Goal: Transaction & Acquisition: Obtain resource

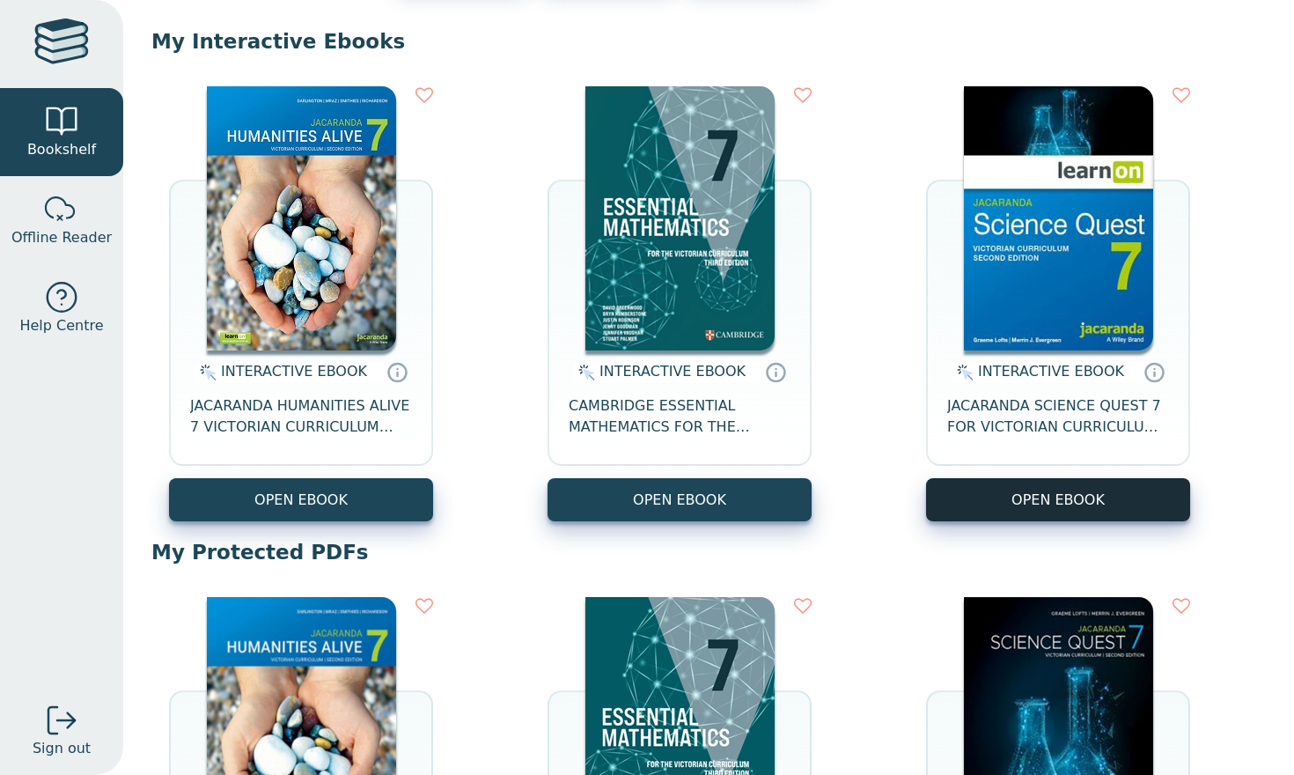
scroll to position [160, 0]
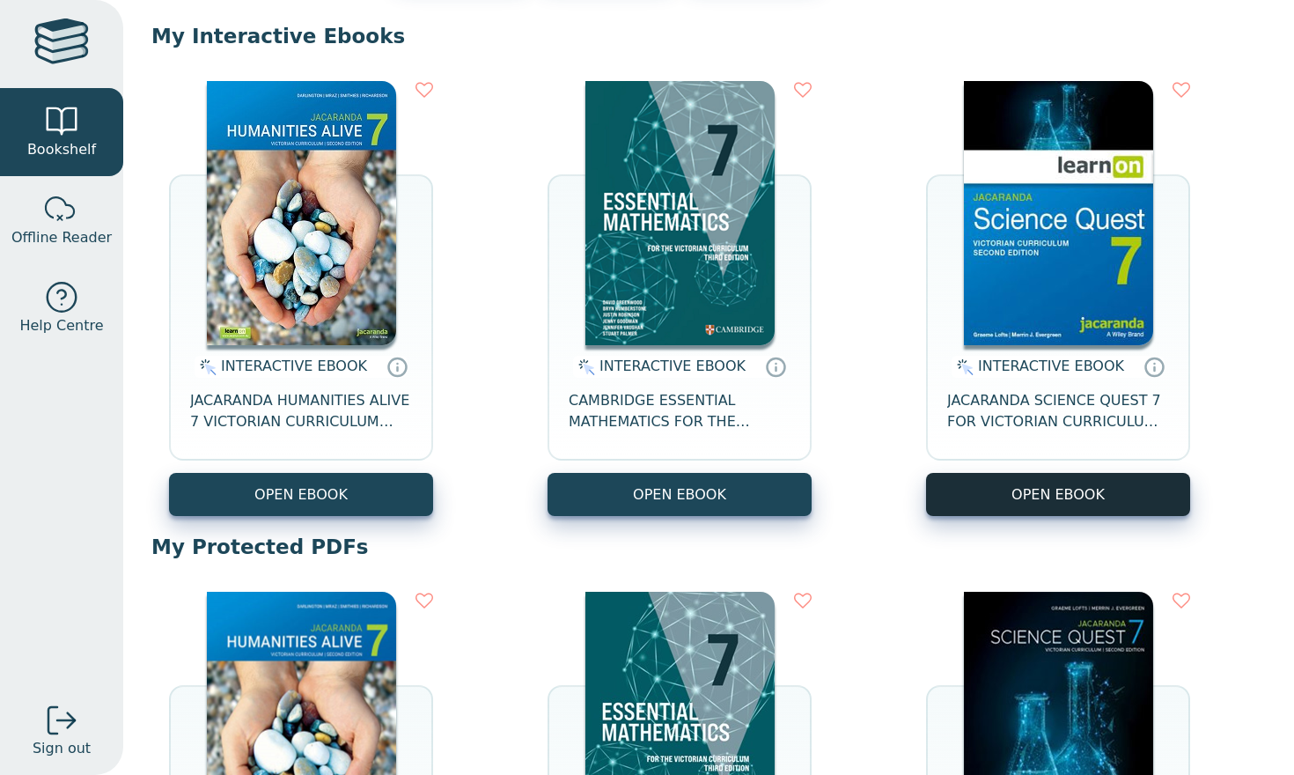
click at [968, 502] on button "OPEN EBOOK" at bounding box center [1058, 494] width 264 height 43
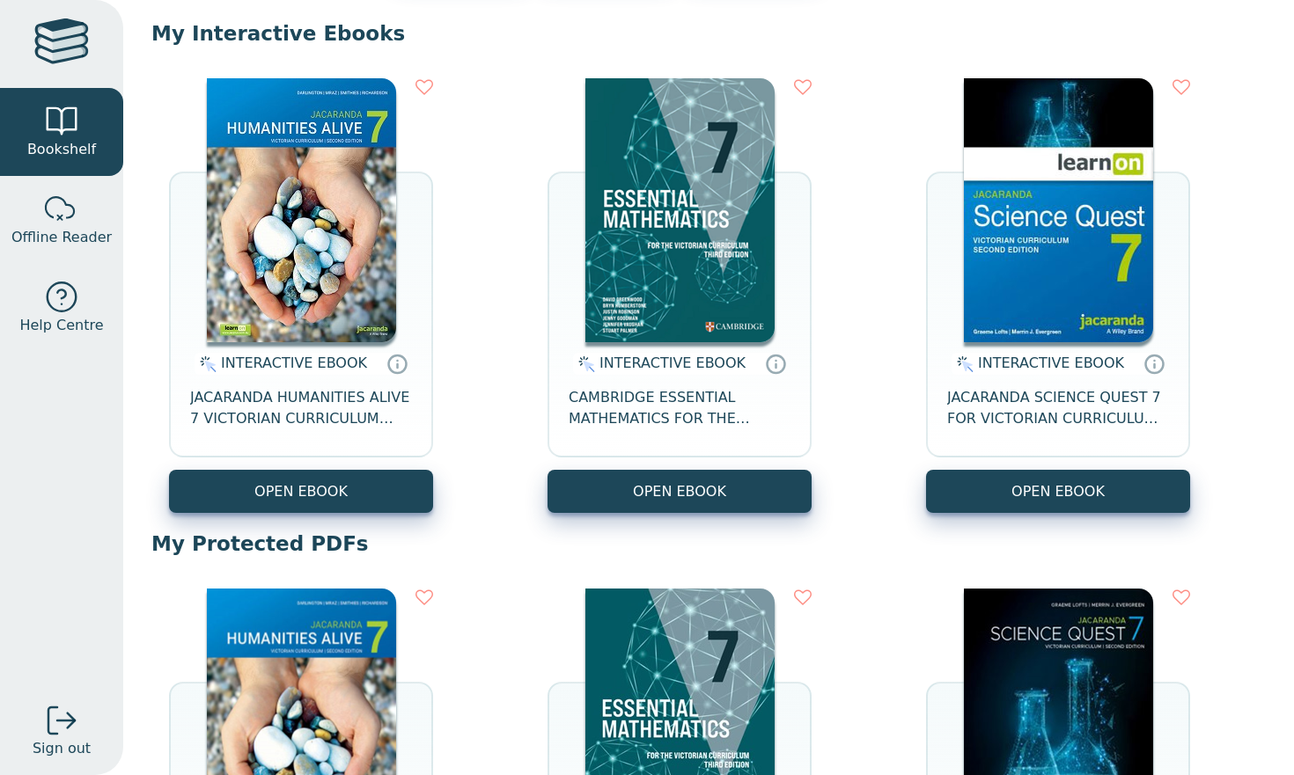
scroll to position [89, 0]
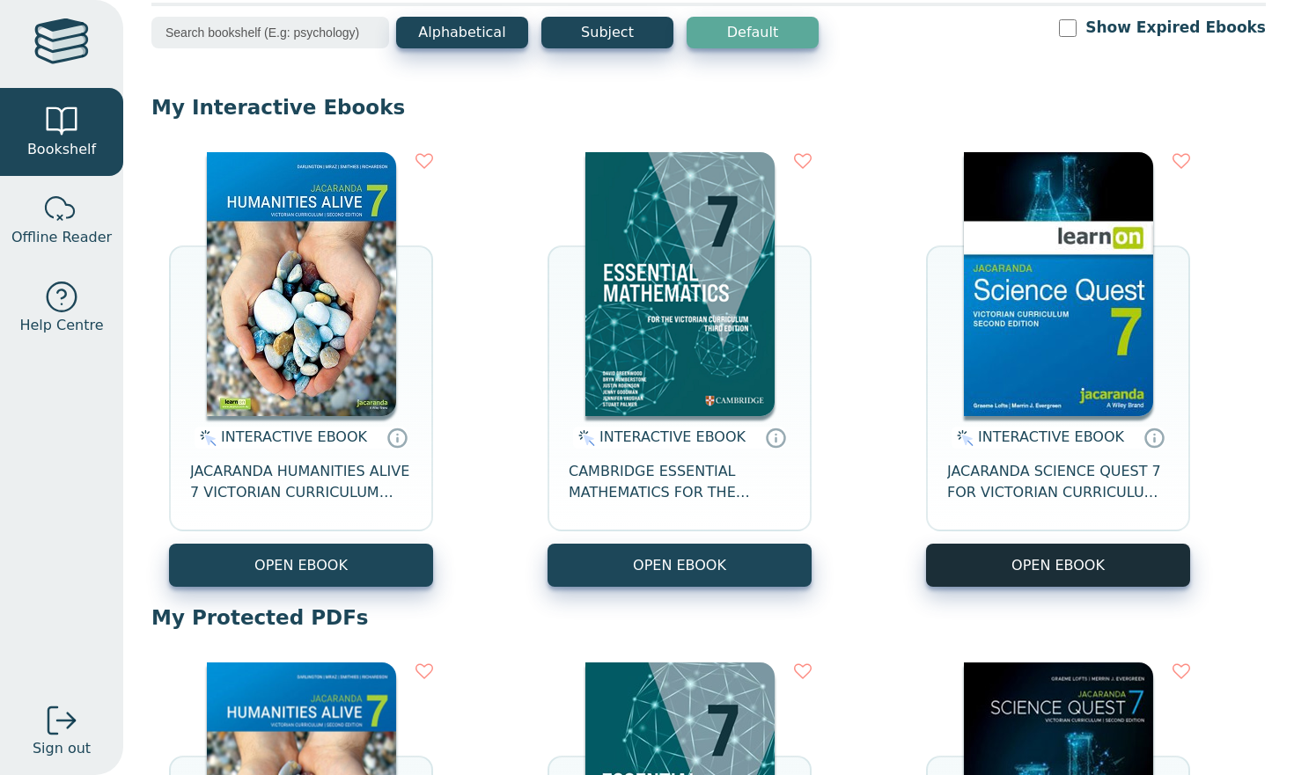
click at [1034, 579] on button "OPEN EBOOK" at bounding box center [1058, 565] width 264 height 43
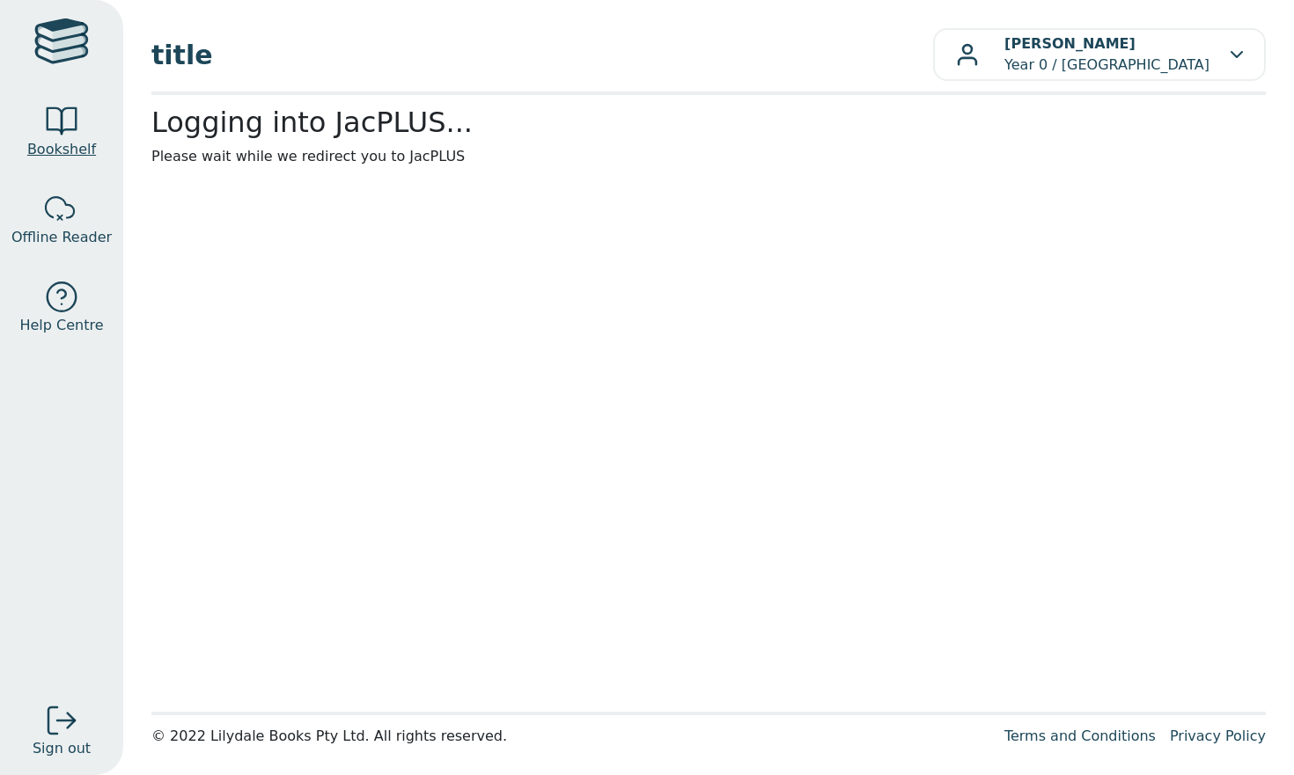
click at [79, 161] on link "Bookshelf" at bounding box center [61, 132] width 123 height 88
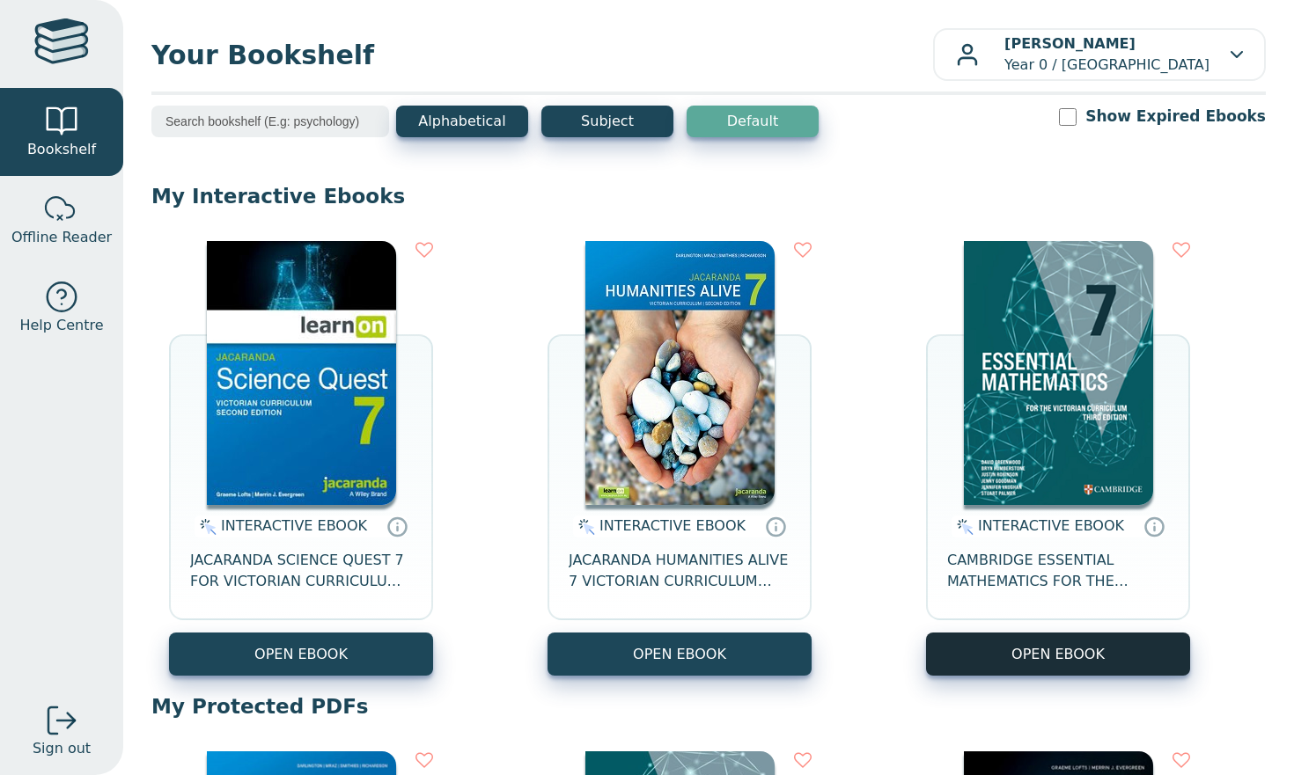
click at [1004, 661] on button "OPEN EBOOK" at bounding box center [1058, 654] width 264 height 43
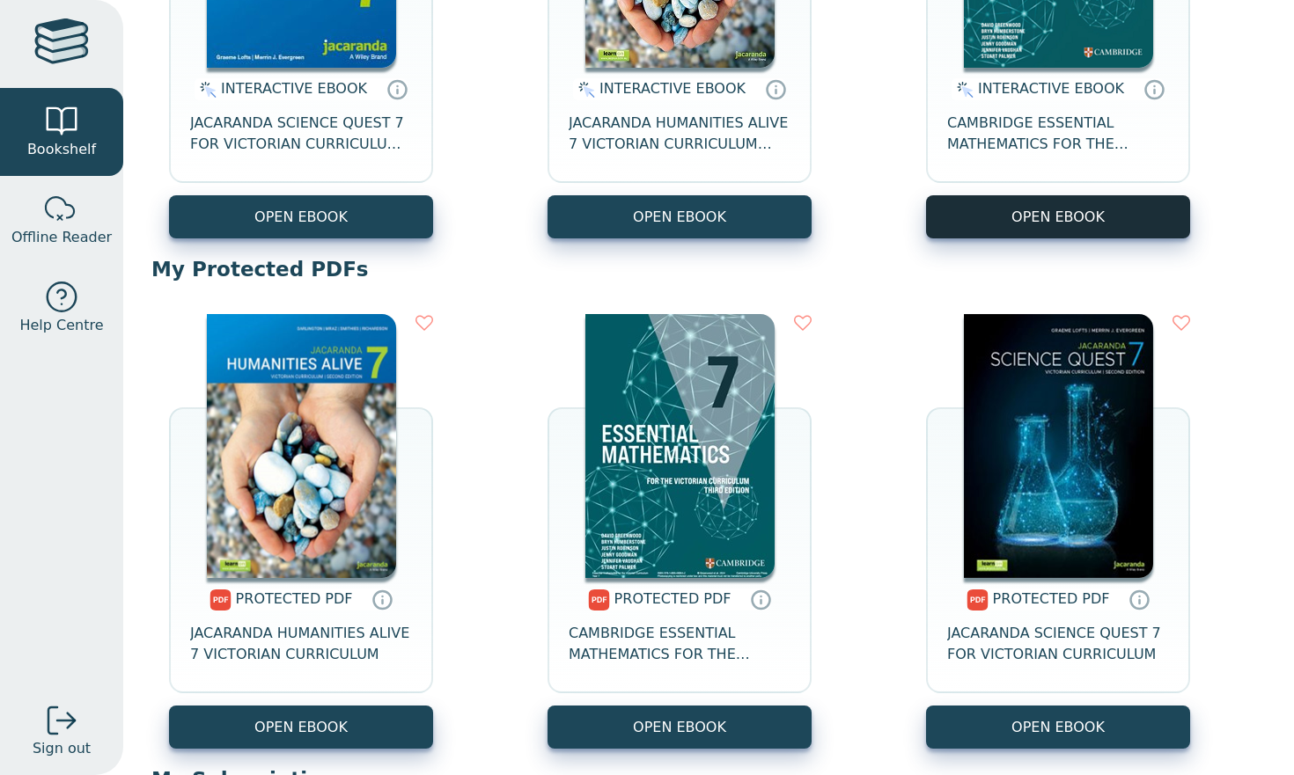
scroll to position [445, 0]
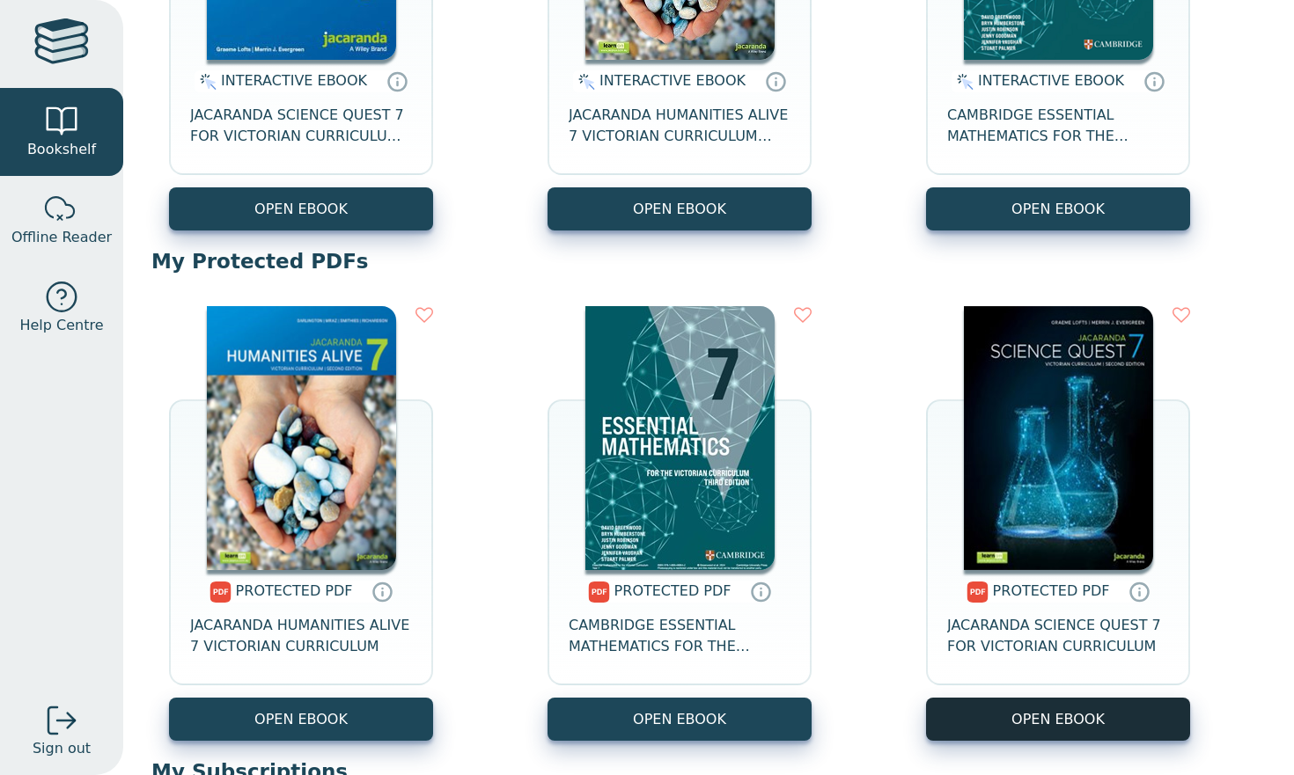
click at [1063, 721] on link "OPEN EBOOK" at bounding box center [1058, 719] width 264 height 43
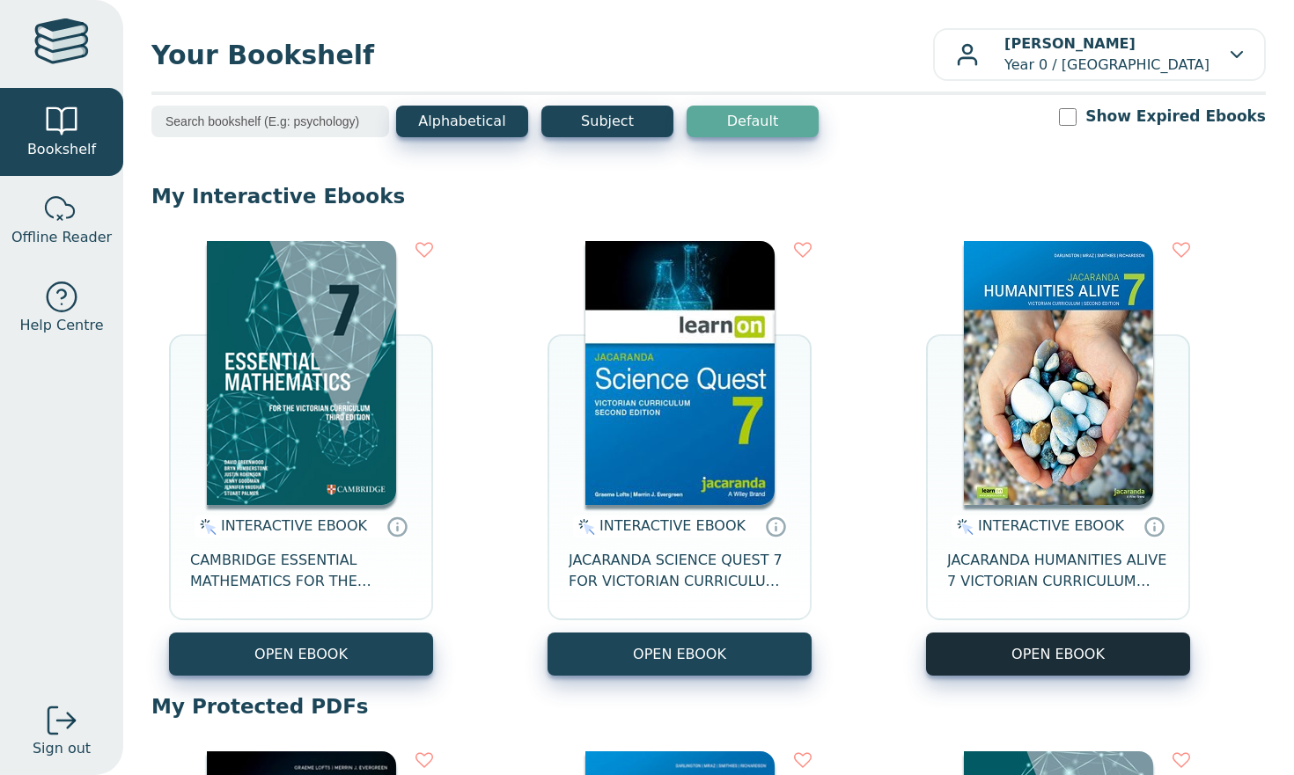
click at [985, 657] on button "OPEN EBOOK" at bounding box center [1058, 654] width 264 height 43
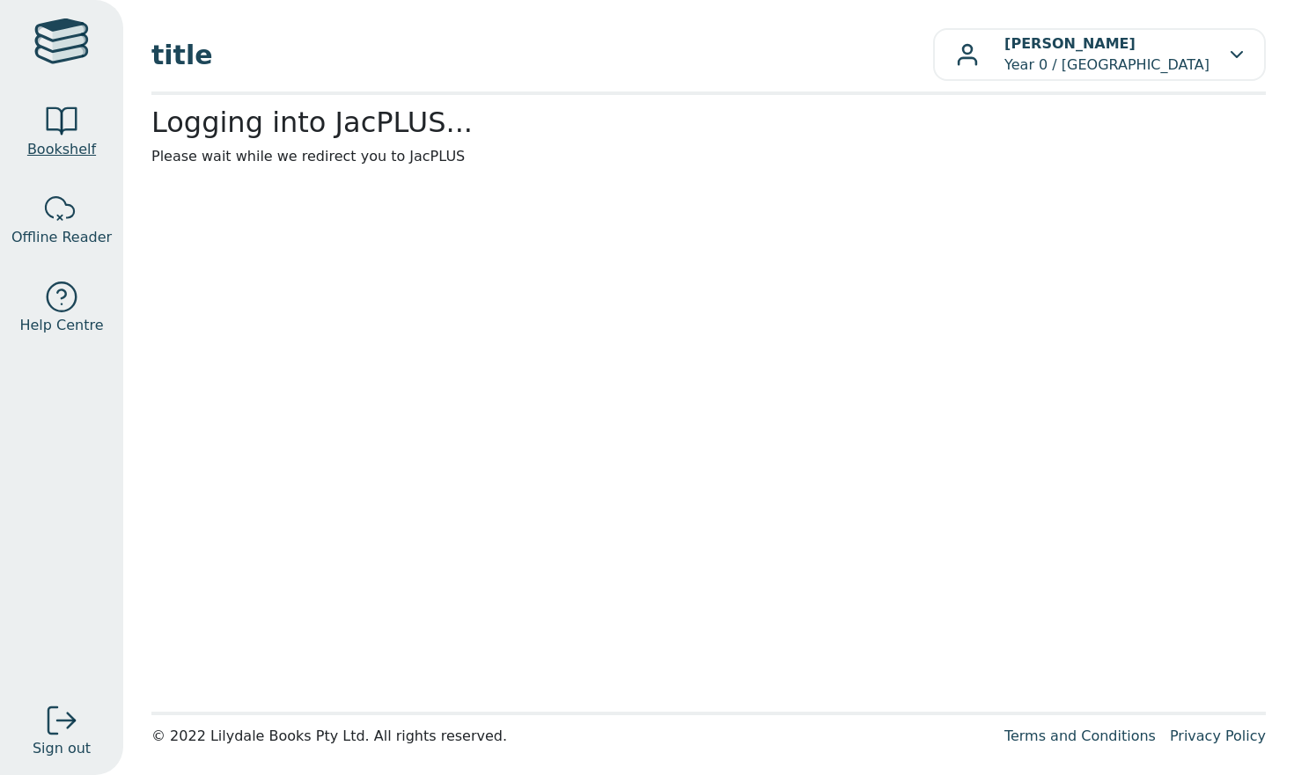
click at [62, 132] on div at bounding box center [61, 121] width 35 height 35
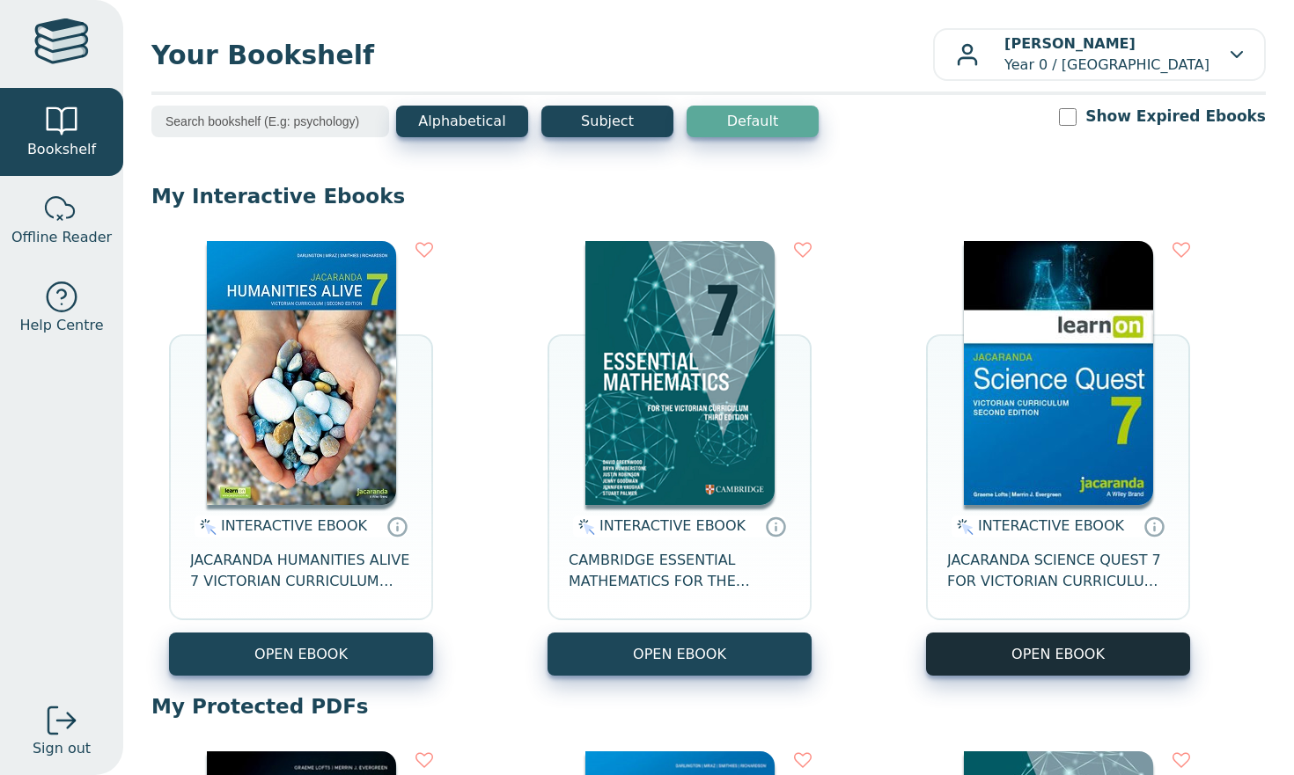
click at [1116, 672] on button "OPEN EBOOK" at bounding box center [1058, 654] width 264 height 43
click at [1119, 656] on button "OPEN EBOOK" at bounding box center [1058, 654] width 264 height 43
click at [1153, 671] on button "OPEN EBOOK" at bounding box center [1058, 654] width 264 height 43
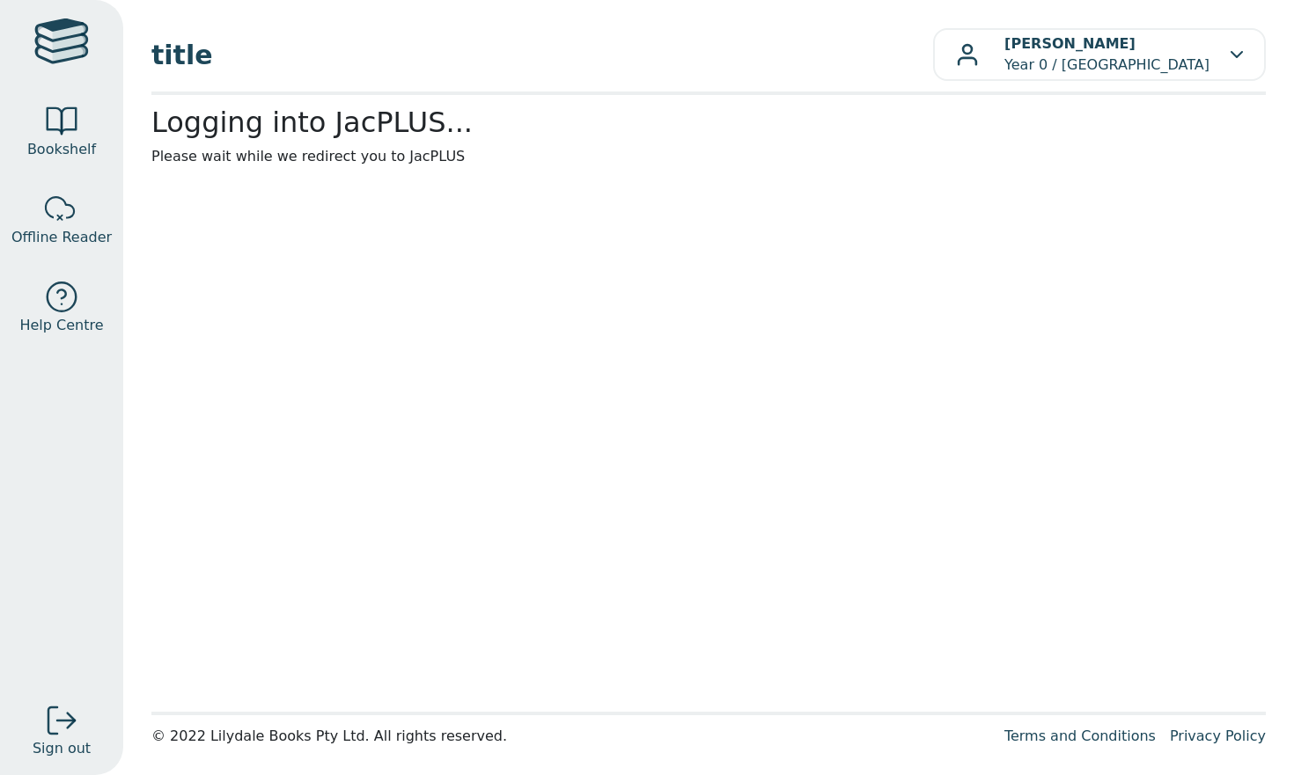
click at [351, 273] on main1 "Logging into JacPLUS... Please wait while we redirect you to JacPLUS" at bounding box center [708, 404] width 1114 height 596
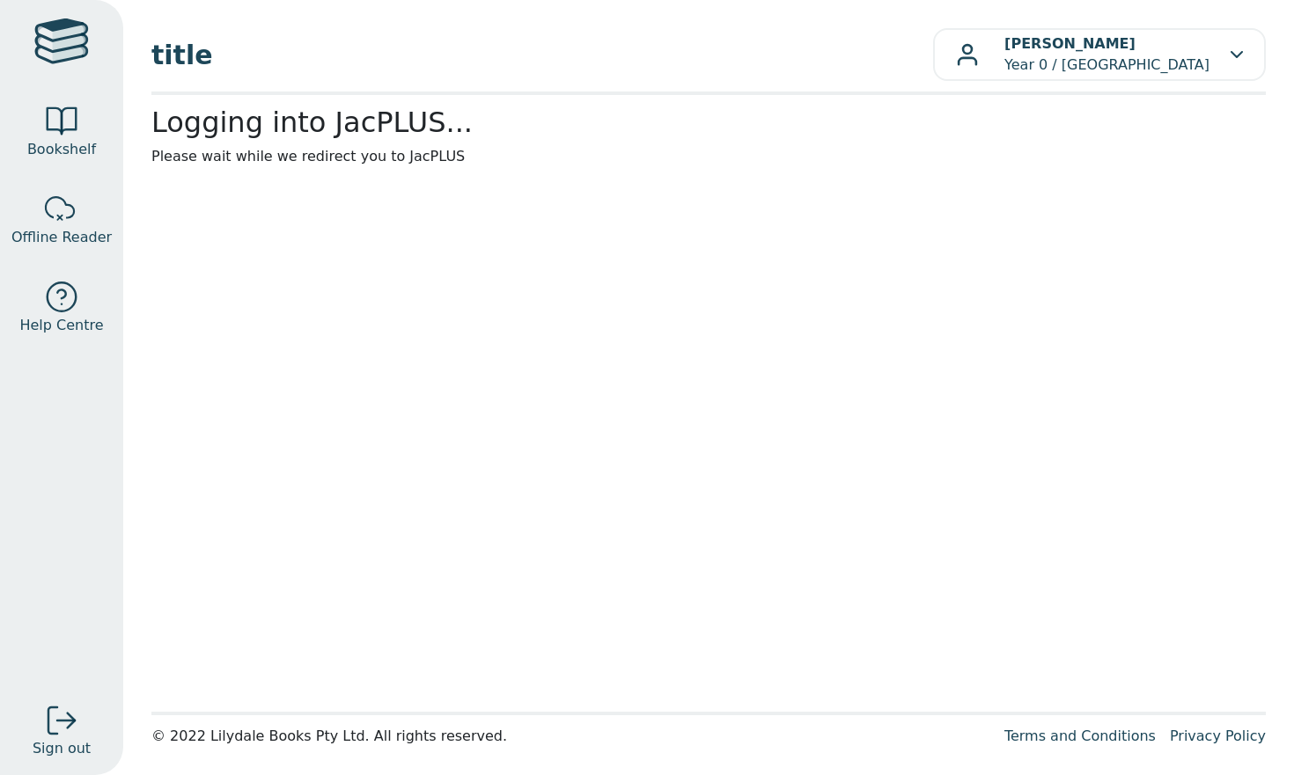
click at [344, 112] on h2 "Logging into JacPLUS..." at bounding box center [708, 122] width 1114 height 33
